Goal: Information Seeking & Learning: Learn about a topic

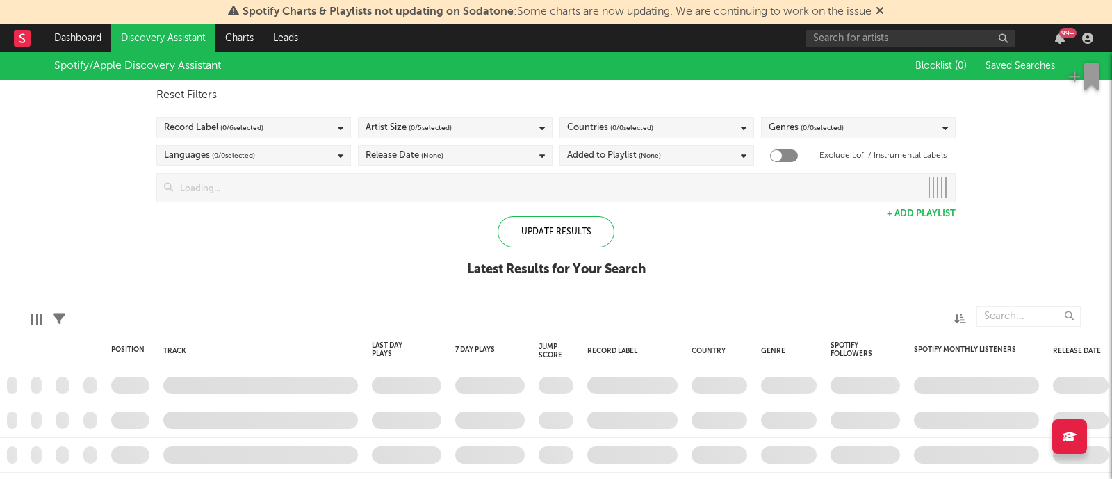
checkbox input "true"
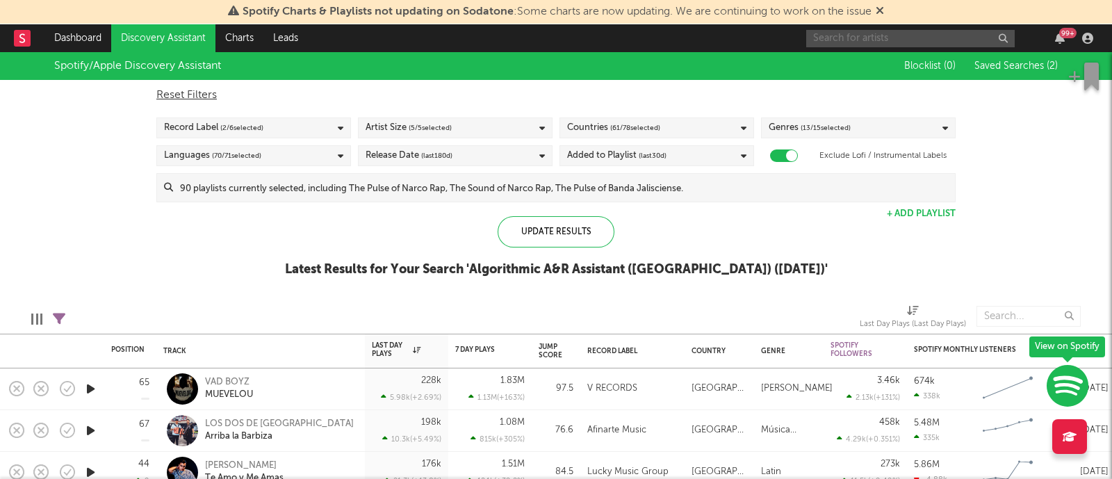
click at [863, 40] on input "text" at bounding box center [910, 38] width 208 height 17
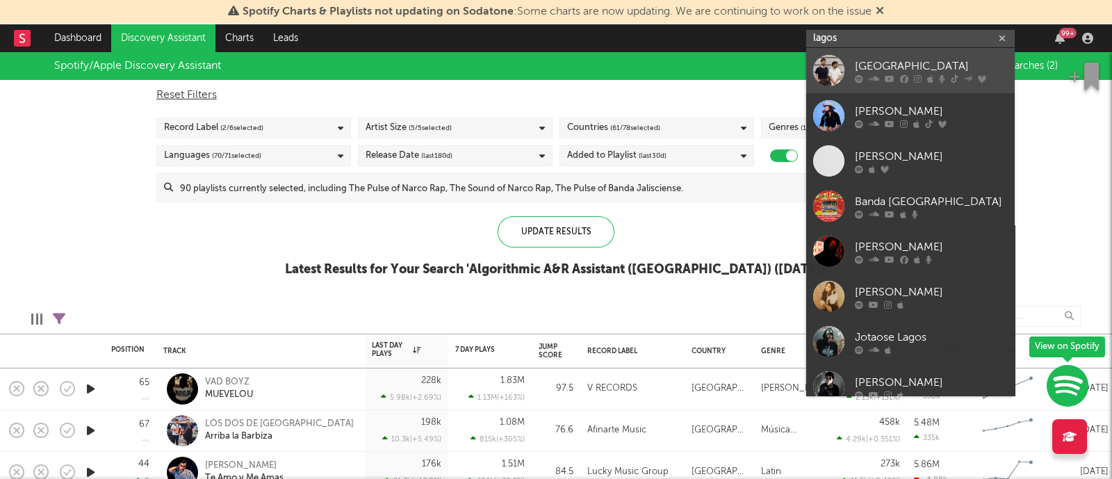
type input "lagos"
click at [914, 72] on div "[GEOGRAPHIC_DATA]" at bounding box center [931, 66] width 153 height 17
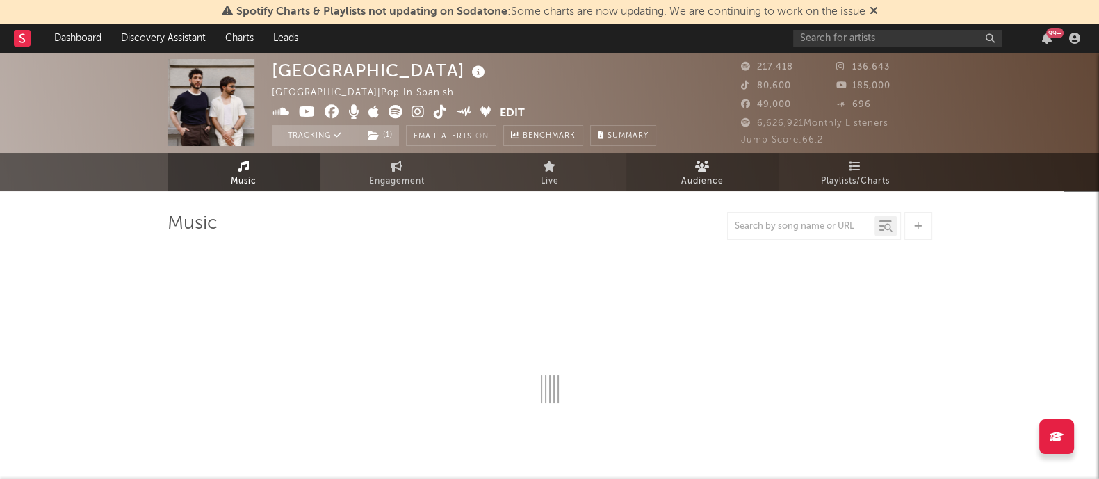
select select "6m"
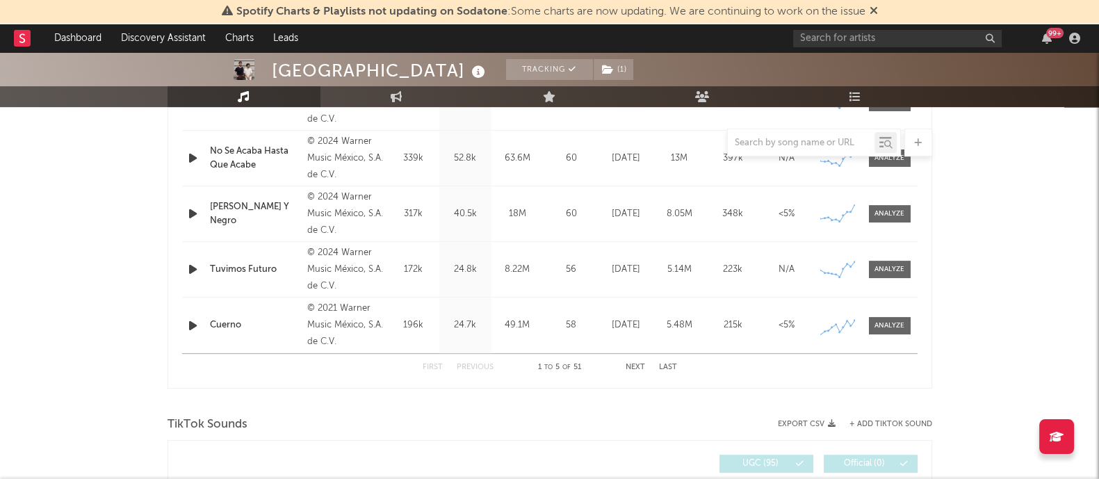
scroll to position [642, 0]
click at [632, 368] on button "Next" at bounding box center [634, 369] width 19 height 8
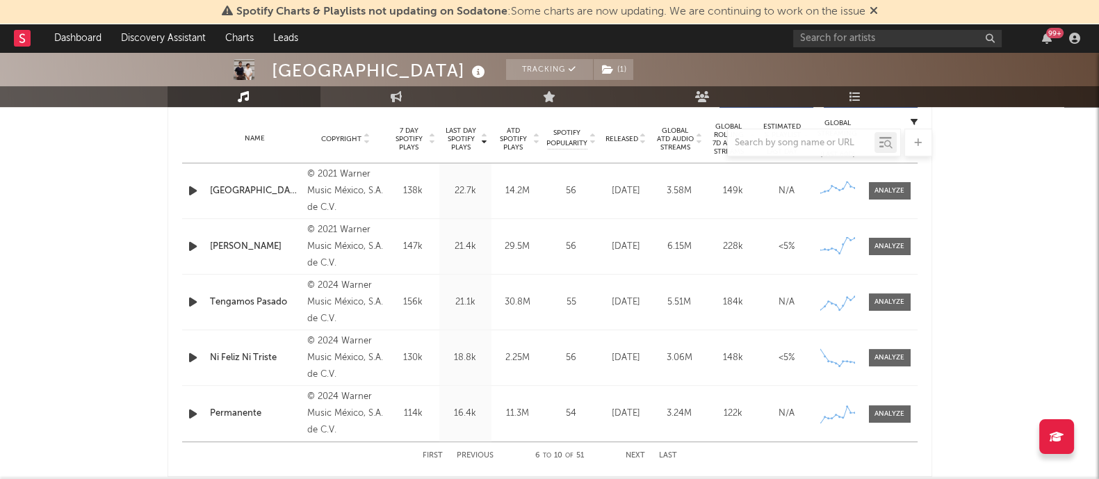
scroll to position [555, 0]
click at [823, 296] on icon at bounding box center [837, 302] width 34 height 13
